Goal: Task Accomplishment & Management: Manage account settings

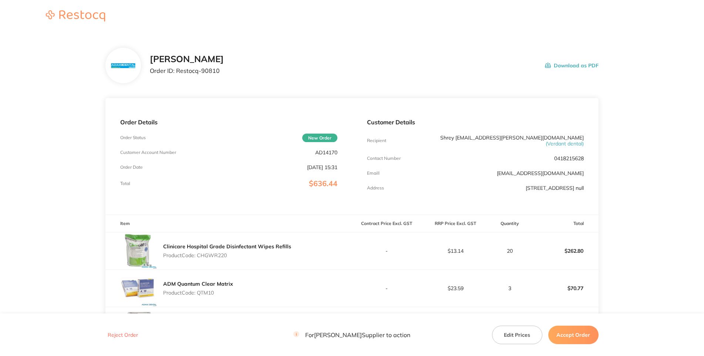
click at [330, 155] on p "AD14170" at bounding box center [326, 152] width 22 height 6
click at [362, 71] on div "[PERSON_NAME] Order ID: Restocq- 90810 Download as PDF" at bounding box center [351, 66] width 493 height 36
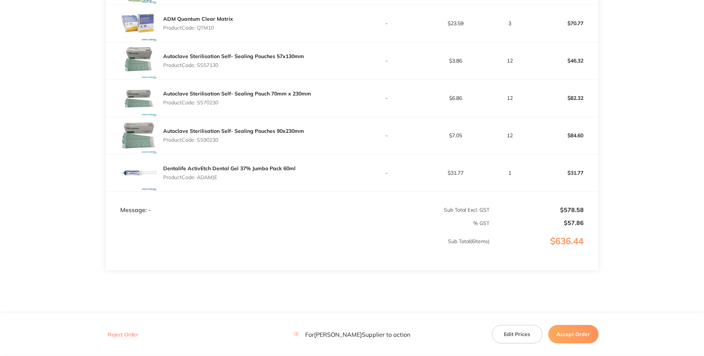
scroll to position [251, 0]
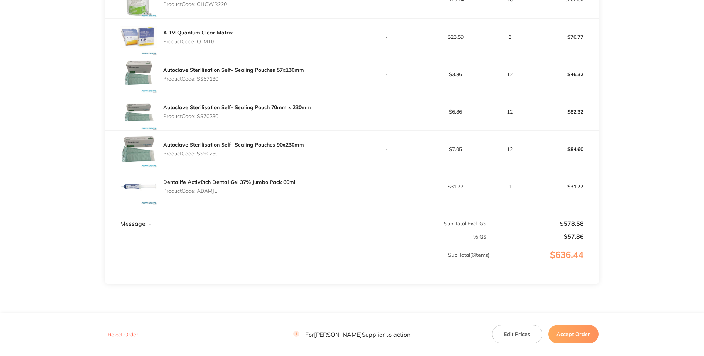
click at [215, 7] on p "Product Code: CHGWR220" at bounding box center [227, 4] width 128 height 6
click at [206, 44] on p "Product Code: QTM10" at bounding box center [198, 41] width 70 height 6
click at [207, 82] on p "Product Code: SS57130" at bounding box center [233, 79] width 141 height 6
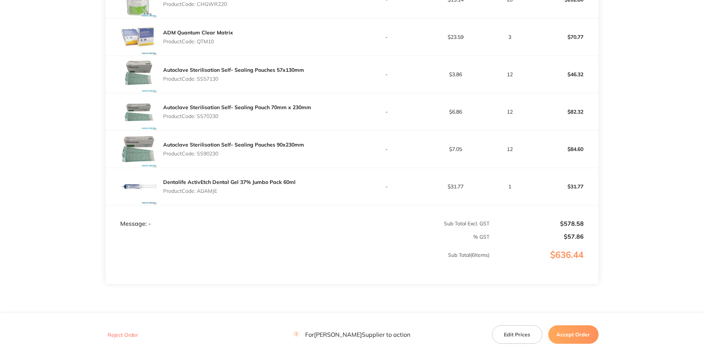
click at [207, 82] on p "Product Code: SS57130" at bounding box center [233, 79] width 141 height 6
click at [215, 119] on p "Product Code: SS70230" at bounding box center [237, 116] width 148 height 6
click at [215, 157] on p "Product Code: SS90230" at bounding box center [233, 154] width 141 height 6
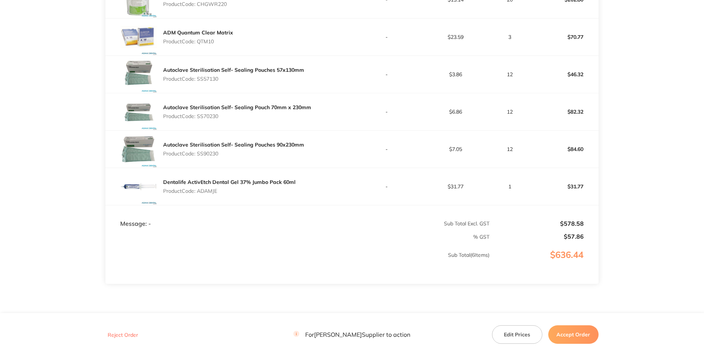
click at [212, 194] on p "Product Code: ADAMJE" at bounding box center [229, 191] width 132 height 6
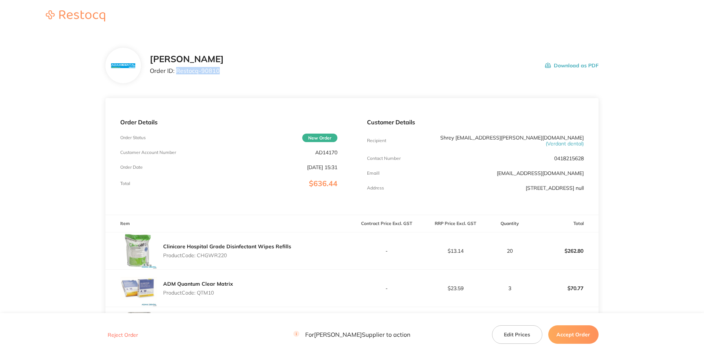
drag, startPoint x: 185, startPoint y: 101, endPoint x: 146, endPoint y: 98, distance: 38.6
click at [150, 74] on p "Order ID: Restocq- 90810" at bounding box center [187, 70] width 74 height 7
click at [438, 63] on div "[PERSON_NAME] Order ID: Restocq- 90810 Download as PDF" at bounding box center [351, 66] width 493 height 36
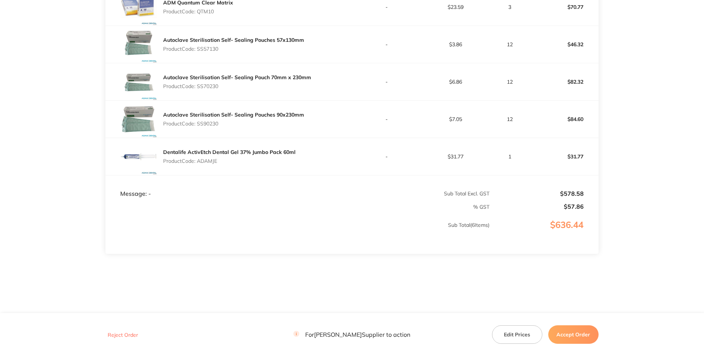
click at [438, 226] on button "Accept Order" at bounding box center [573, 334] width 50 height 19
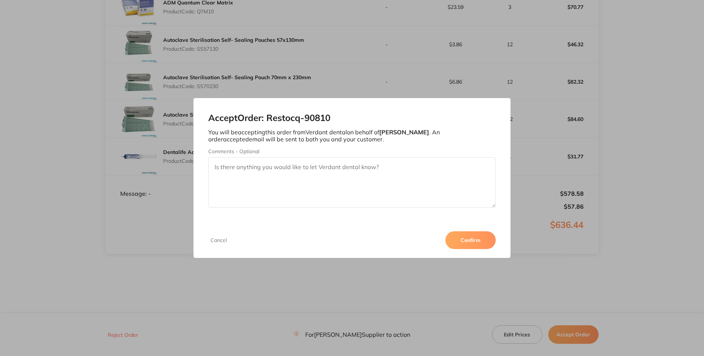
click at [438, 226] on button "Confirm" at bounding box center [471, 240] width 50 height 18
